Goal: Transaction & Acquisition: Purchase product/service

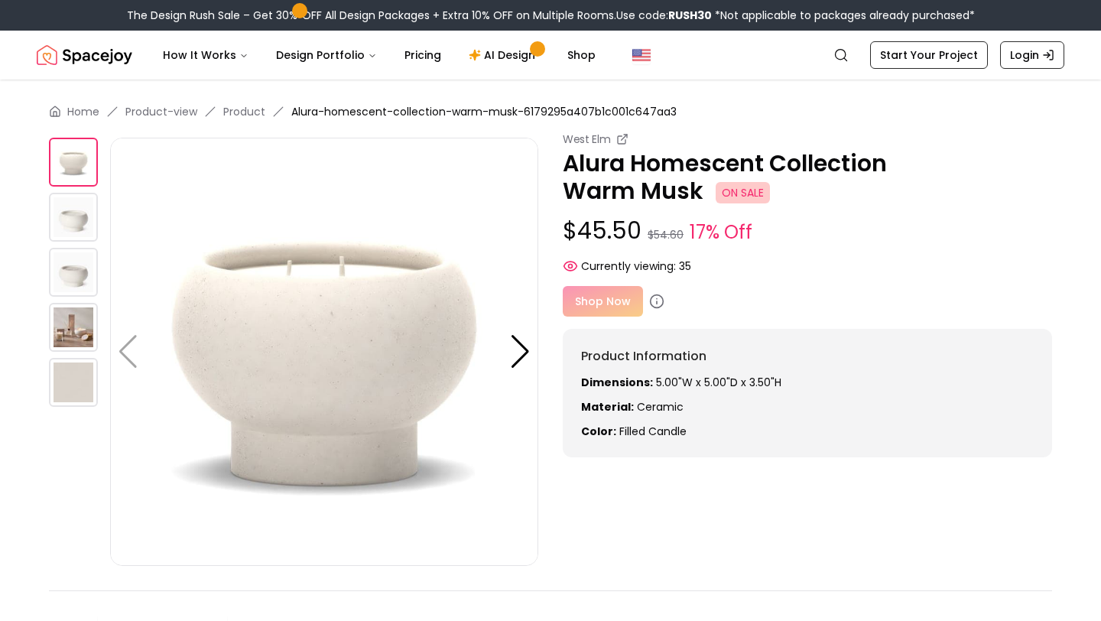
click at [71, 317] on img at bounding box center [73, 327] width 49 height 49
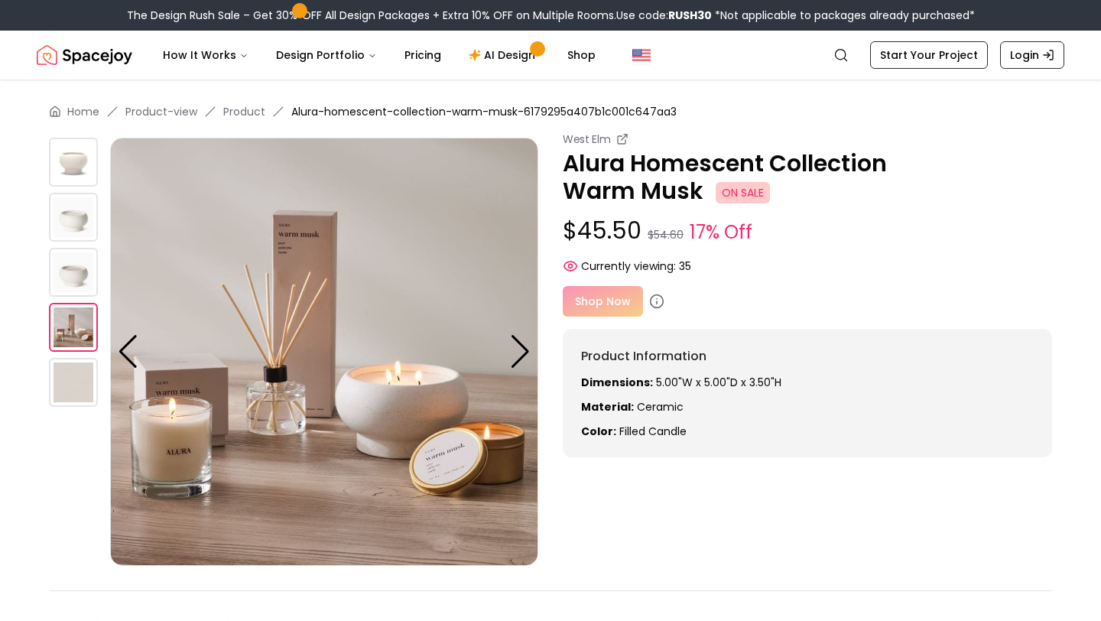
click at [603, 300] on div "Shop Now" at bounding box center [807, 301] width 489 height 31
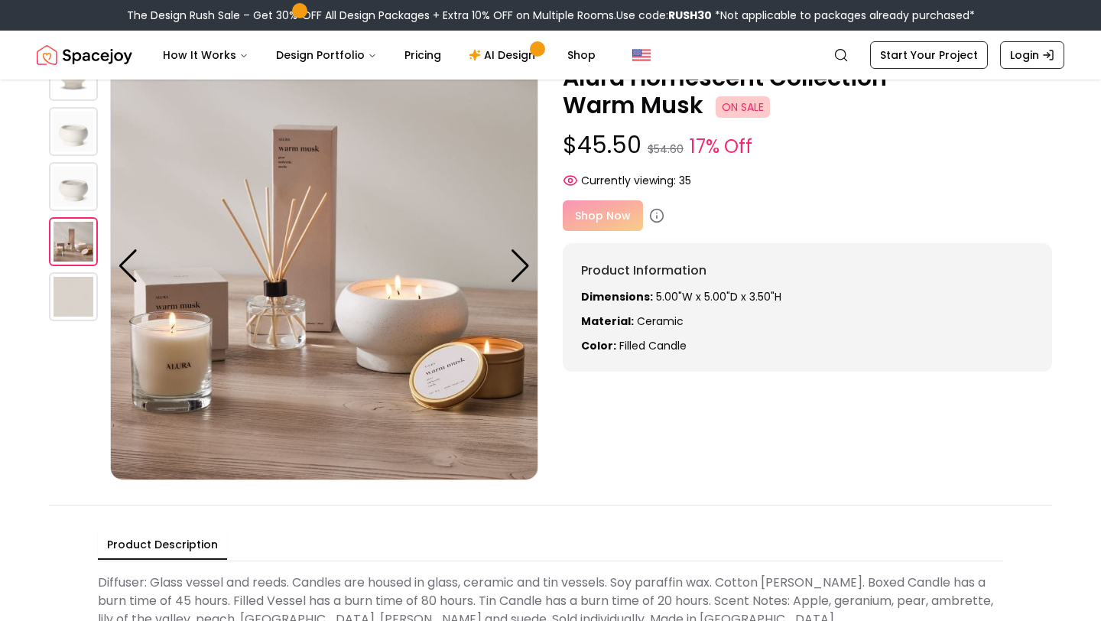
scroll to position [87, 0]
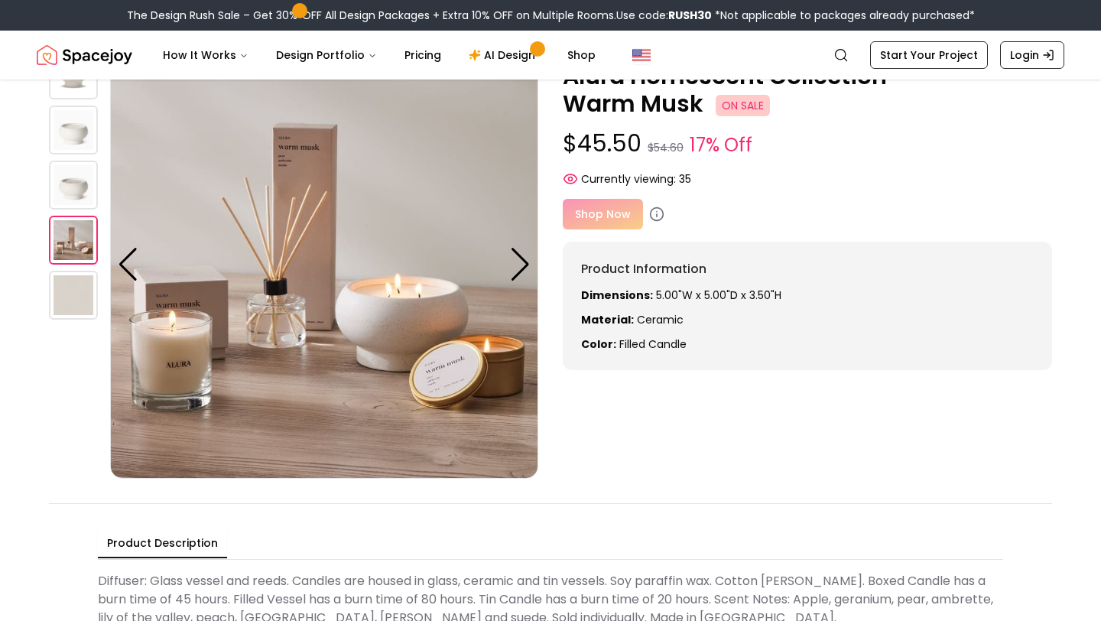
click at [613, 213] on div "Shop Now" at bounding box center [807, 214] width 489 height 31
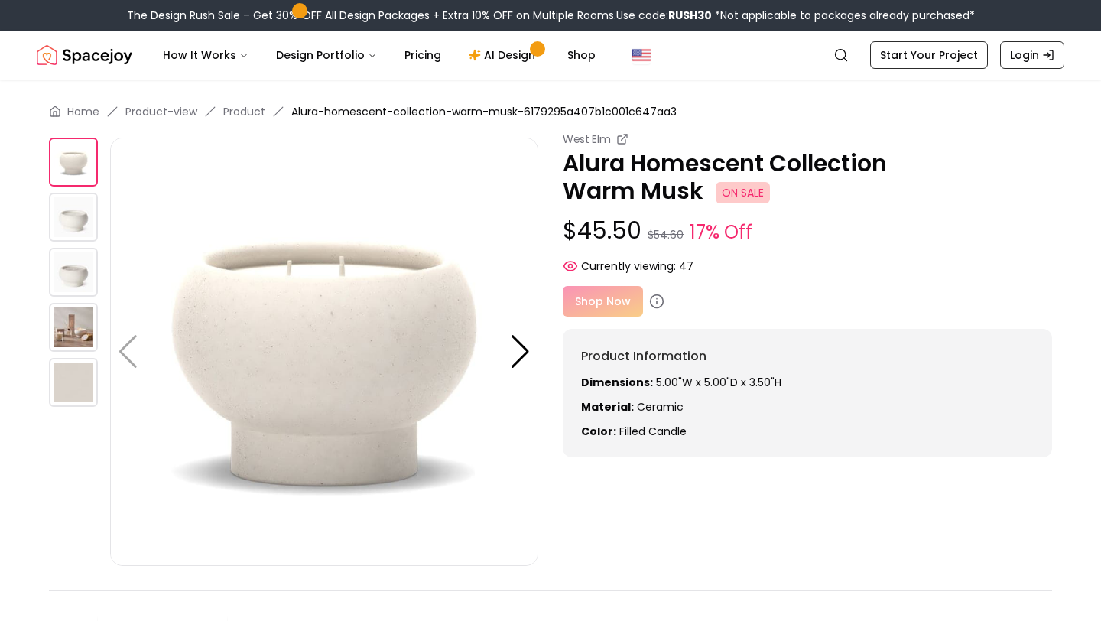
click at [611, 308] on div "Shop Now" at bounding box center [807, 301] width 489 height 31
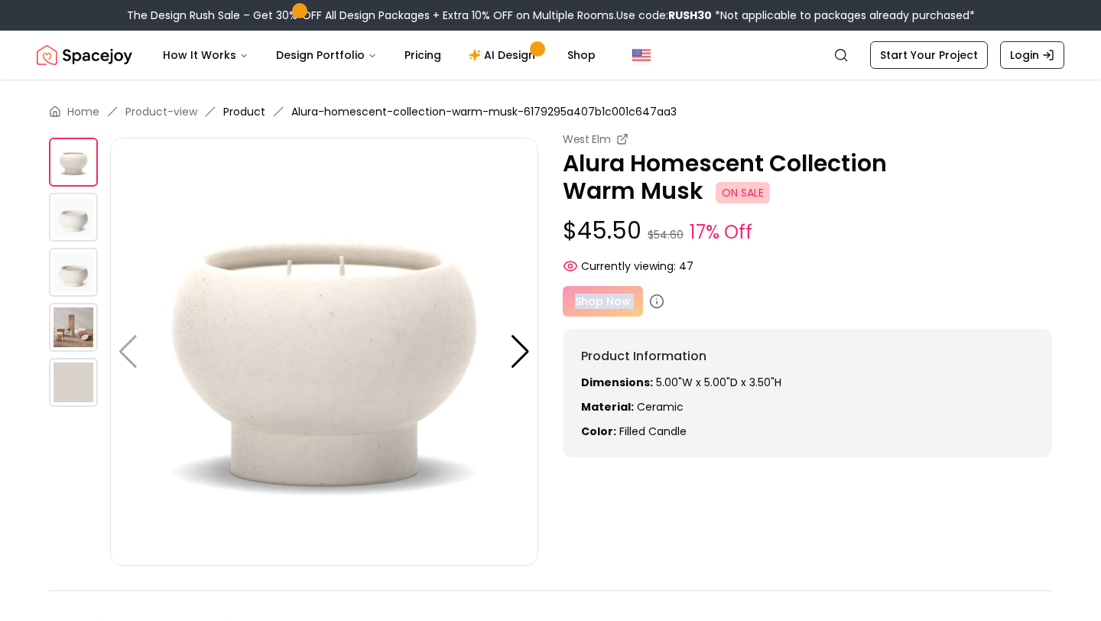
click at [247, 107] on link "Product" at bounding box center [244, 111] width 42 height 15
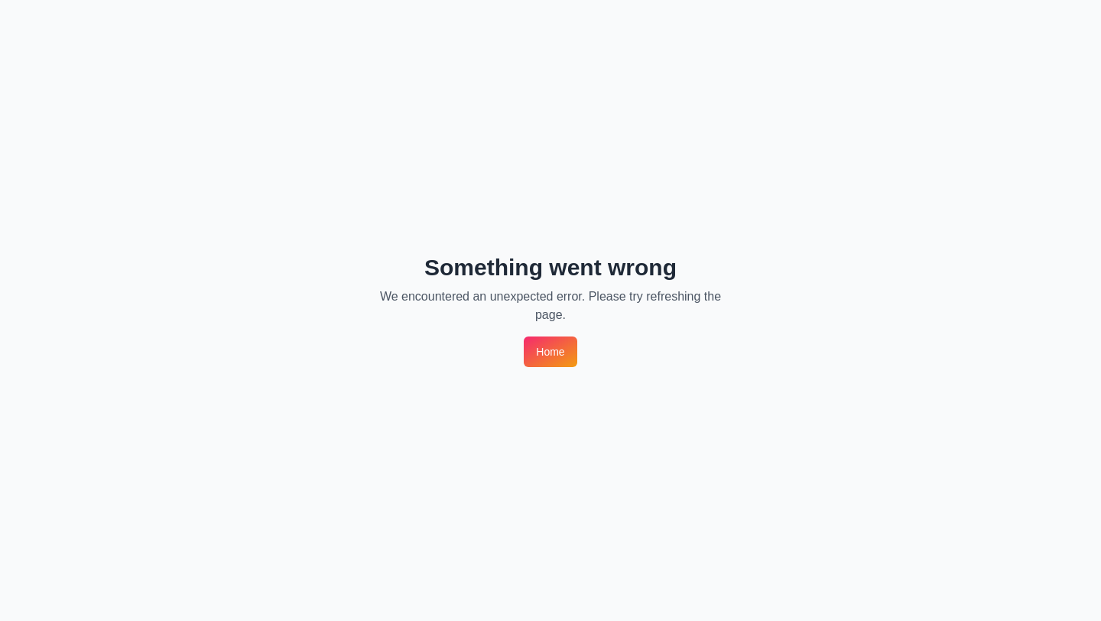
click at [557, 367] on div "Something went wrong We encountered an unexpected error. Please try refreshing …" at bounding box center [550, 310] width 1101 height 621
click at [557, 348] on link "Home" at bounding box center [550, 351] width 53 height 31
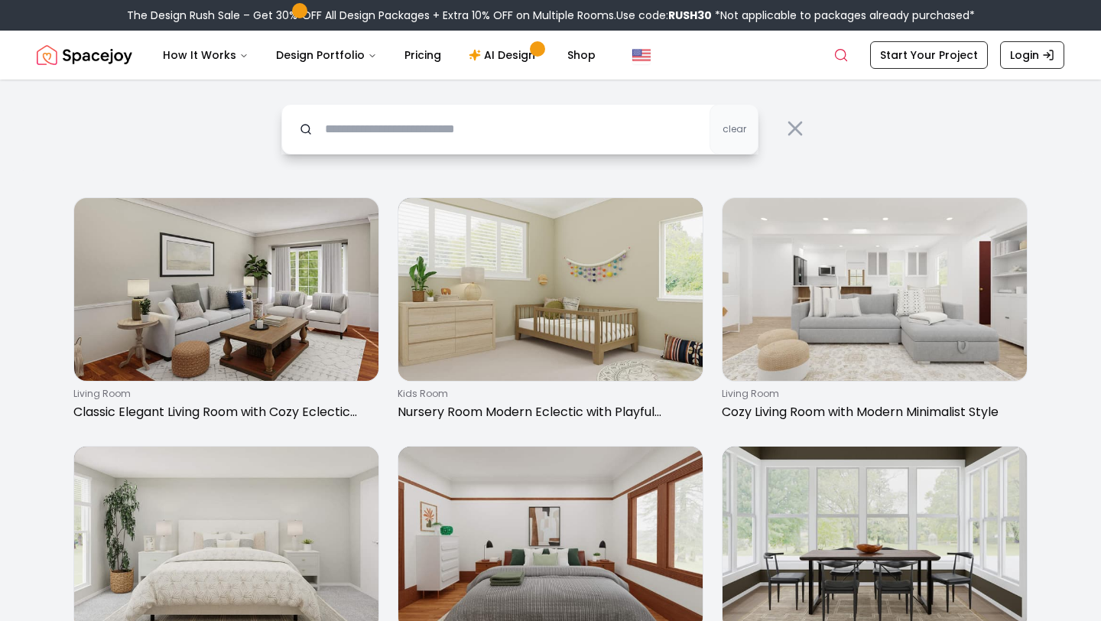
click at [604, 129] on input "text" at bounding box center [519, 129] width 477 height 50
type input "*********"
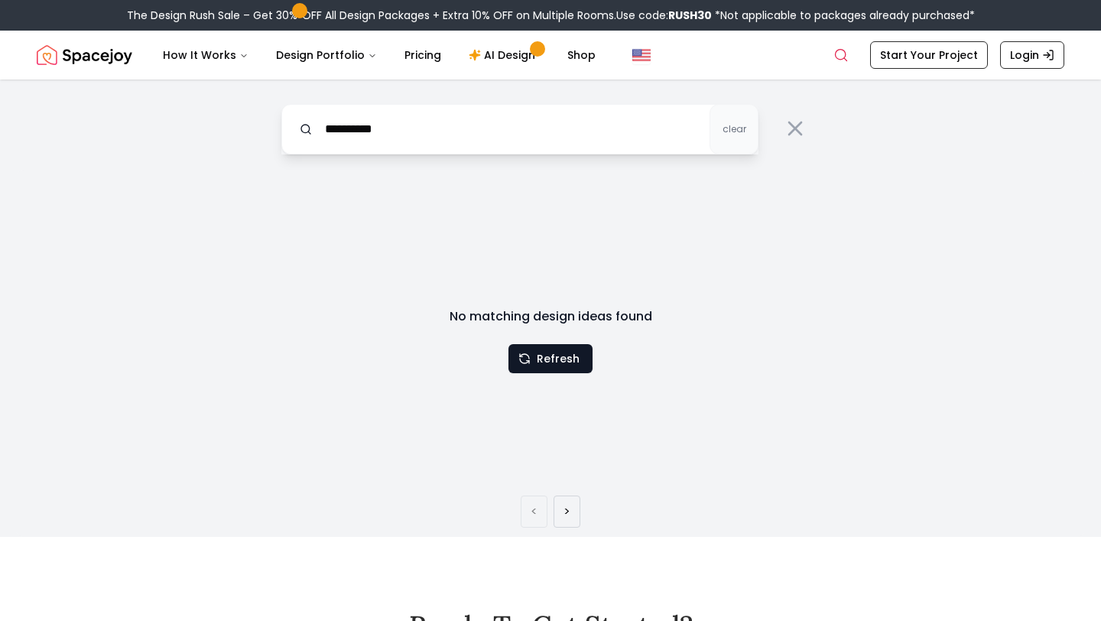
drag, startPoint x: 549, startPoint y: 386, endPoint x: 549, endPoint y: 377, distance: 9.2
click at [549, 377] on div "No matching design ideas found Refresh" at bounding box center [550, 325] width 391 height 292
click at [549, 357] on button "Refresh" at bounding box center [550, 358] width 84 height 29
